Goal: Find specific page/section: Find specific page/section

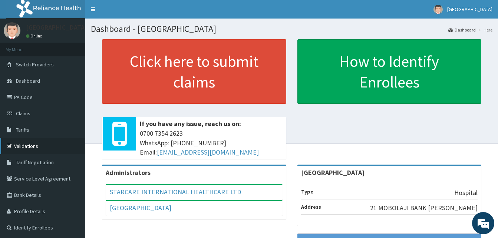
click at [37, 144] on link "Validations" at bounding box center [42, 146] width 85 height 16
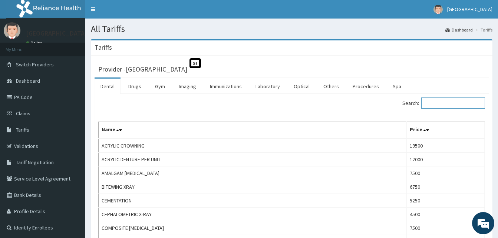
click at [465, 105] on input "Search:" at bounding box center [453, 103] width 64 height 11
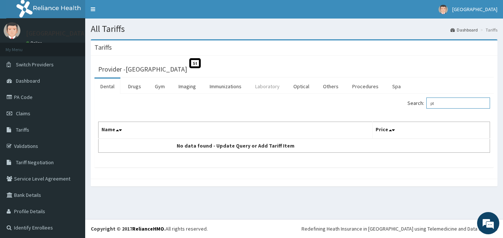
type input "pt"
click at [270, 85] on link "Laboratory" at bounding box center [268, 87] width 36 height 16
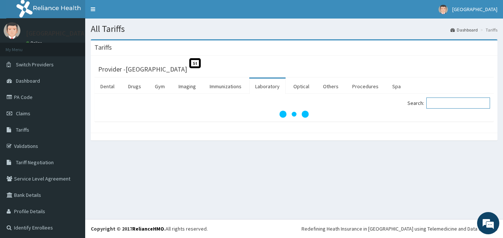
click at [437, 103] on input "Search:" at bounding box center [459, 103] width 64 height 11
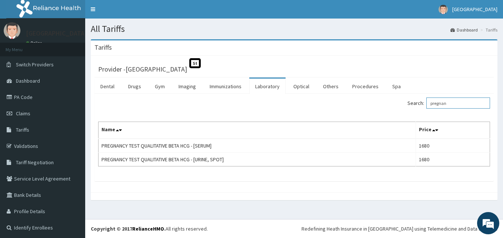
type input "pregnan"
